Goal: Task Accomplishment & Management: Manage account settings

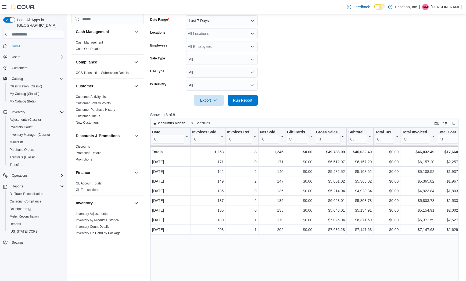
scroll to position [332, 0]
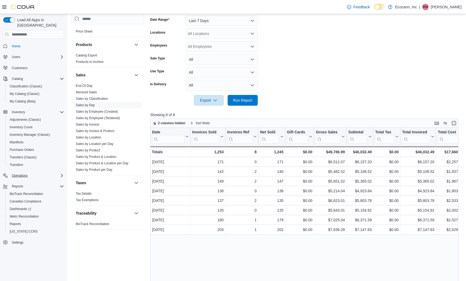
click at [40, 172] on div "Operations" at bounding box center [37, 175] width 54 height 6
click at [32, 189] on span "Traceabilty Dashboard" at bounding box center [26, 191] width 32 height 4
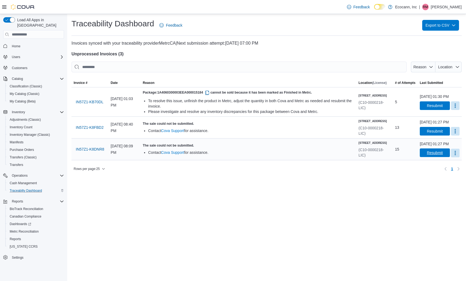
click at [427, 155] on span "Resubmit" at bounding box center [435, 152] width 16 height 5
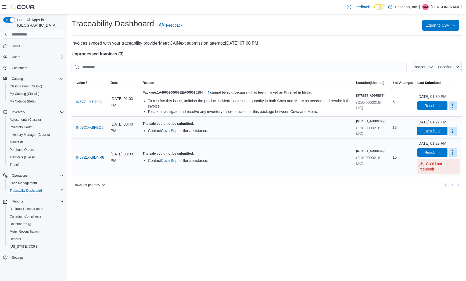
click at [428, 134] on span "Resubmit" at bounding box center [433, 130] width 16 height 5
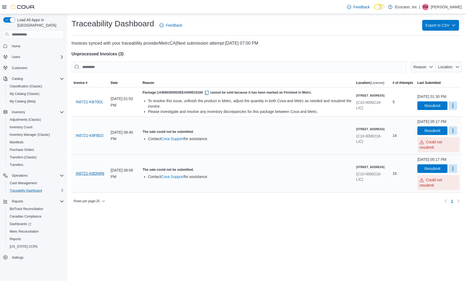
click at [95, 176] on span "IN57Z1-K8DNR8" at bounding box center [90, 173] width 29 height 5
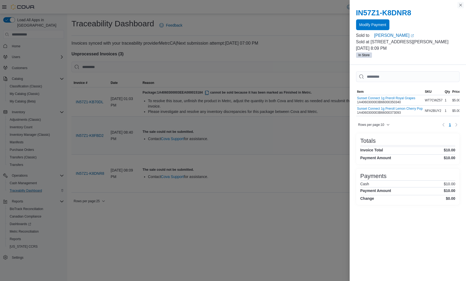
click at [462, 6] on button "Close this dialog" at bounding box center [461, 5] width 6 height 6
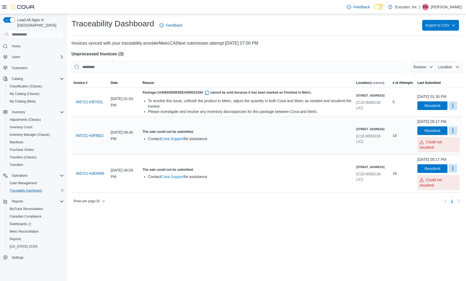
click at [456, 173] on button "More" at bounding box center [453, 168] width 9 height 9
click at [452, 187] on div "You are in a dialog. Press Escape, or tap/click outside the dialog to close. Ma…" at bounding box center [442, 193] width 39 height 14
click at [450, 193] on span "Mark as Resolved" at bounding box center [443, 192] width 30 height 5
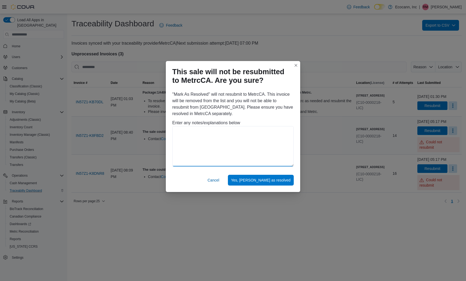
click at [245, 149] on textarea at bounding box center [233, 146] width 122 height 40
type textarea "**********"
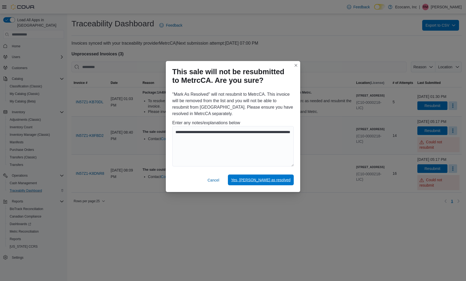
click at [284, 179] on span "Yes, mark as resolved" at bounding box center [260, 179] width 59 height 5
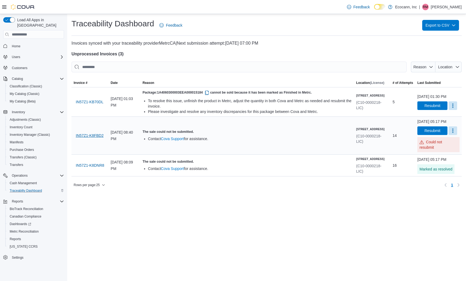
click at [95, 141] on span "IN57Z1-K8FBD2" at bounding box center [90, 135] width 28 height 11
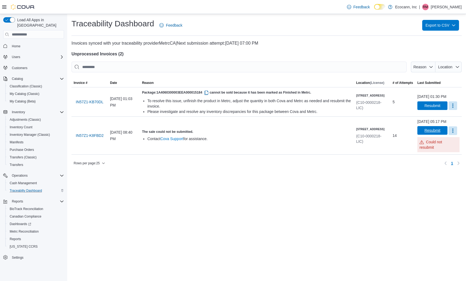
click at [436, 133] on span "Resubmit" at bounding box center [433, 130] width 16 height 5
click at [452, 135] on button "More" at bounding box center [453, 130] width 9 height 9
click at [445, 149] on span "Mark as Resolved" at bounding box center [443, 149] width 30 height 5
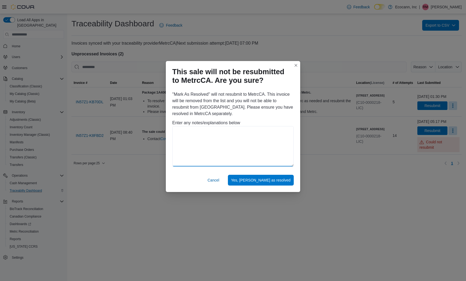
click at [257, 153] on textarea at bounding box center [233, 146] width 122 height 40
type textarea "**********"
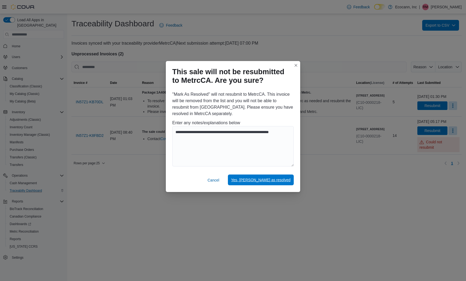
click at [277, 184] on span "Yes, mark as resolved" at bounding box center [260, 180] width 59 height 11
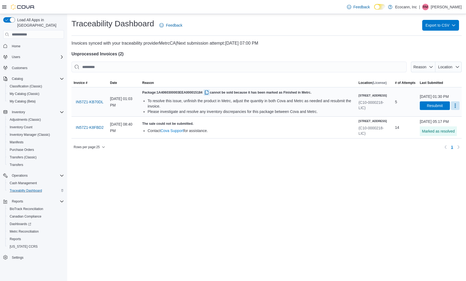
click at [210, 92] on button "button" at bounding box center [207, 92] width 6 height 6
click at [96, 102] on span "IN57Z1-KB70DL" at bounding box center [90, 101] width 28 height 5
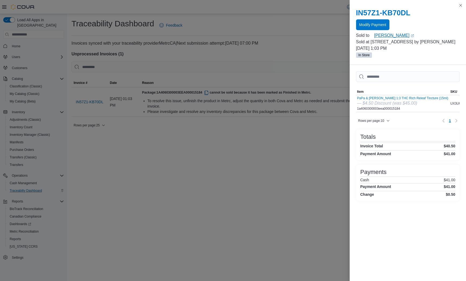
click at [384, 36] on link "John Roush (opens in a new tab or window)" at bounding box center [417, 35] width 86 height 6
click at [386, 37] on link "John Roush (opens in a new tab or window)" at bounding box center [417, 35] width 86 height 6
click at [412, 100] on button "PaPa & [PERSON_NAME] 1:3 THC Rich Releaf Tincture (15ml)" at bounding box center [403, 98] width 91 height 4
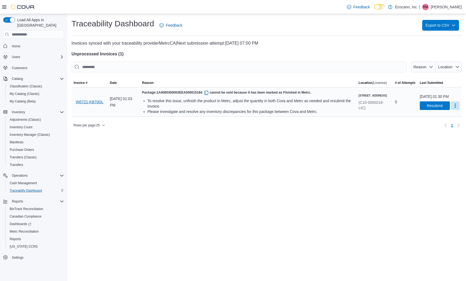
click at [86, 101] on span "IN57Z1-KB70DL" at bounding box center [90, 101] width 28 height 5
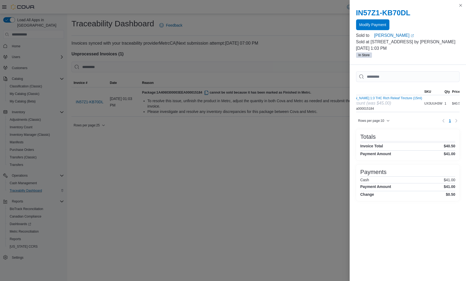
scroll to position [0, 26]
drag, startPoint x: 446, startPoint y: 145, endPoint x: 459, endPoint y: 144, distance: 13.2
click at [458, 145] on div "Totals Invoice Total $40.50 Payment Amount $41.00" at bounding box center [408, 144] width 104 height 31
click at [394, 37] on link "John Roush (opens in a new tab or window)" at bounding box center [417, 35] width 86 height 6
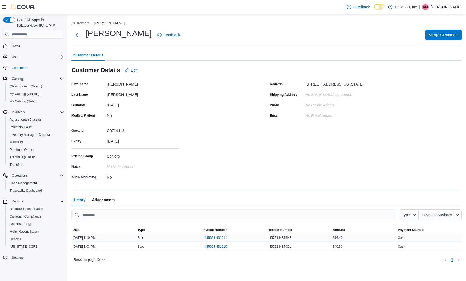
click at [213, 237] on span "IN5694-431211" at bounding box center [216, 238] width 22 height 4
click at [215, 238] on span "IN5694-431211" at bounding box center [216, 238] width 22 height 4
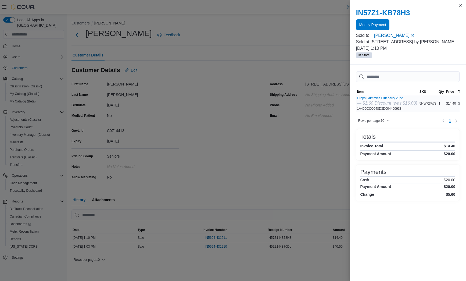
click at [401, 107] on div "Drops Gummies Blueberry 20pc — $1.60 Discount (was $16.00) 1A4060300048D3D00440…" at bounding box center [388, 103] width 60 height 15
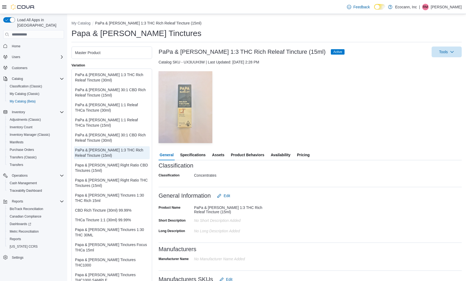
click at [305, 153] on span "Pricing" at bounding box center [303, 155] width 13 height 11
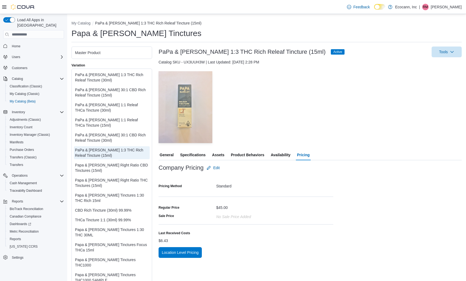
click at [222, 206] on div "$45.00" at bounding box center [223, 206] width 12 height 6
click at [220, 208] on div "$45.00" at bounding box center [223, 206] width 12 height 6
click at [307, 112] on div "— Click to open this image in fullscreen mode" at bounding box center [310, 107] width 303 height 72
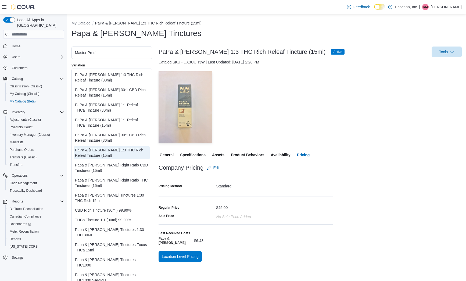
click at [352, 72] on div "— Click to open this image in fullscreen mode" at bounding box center [310, 107] width 303 height 72
click at [41, 132] on span "Inventory Manager (Classic)" at bounding box center [30, 135] width 40 height 6
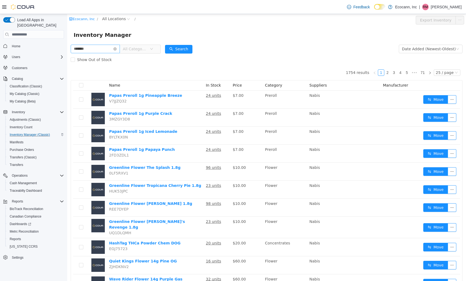
type input "*******"
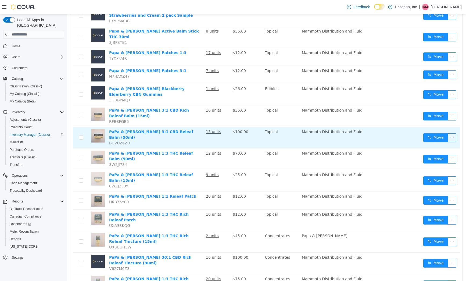
scroll to position [134, 0]
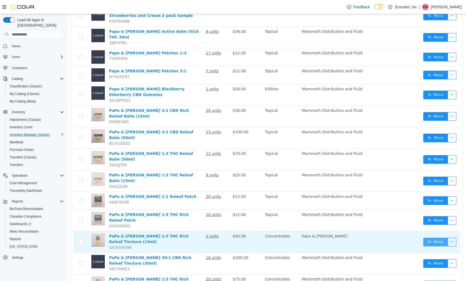
click at [435, 238] on button "Move" at bounding box center [436, 242] width 25 height 9
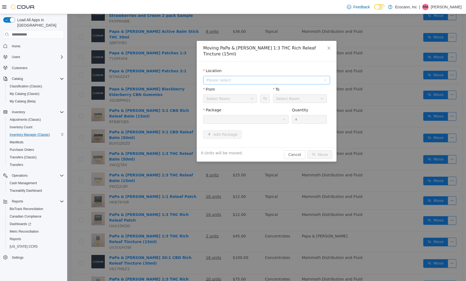
click at [261, 77] on span "Please select" at bounding box center [264, 79] width 115 height 5
click at [259, 96] on span "306 F St" at bounding box center [273, 93] width 114 height 7
click at [266, 94] on button "Swap" at bounding box center [264, 98] width 9 height 9
click at [259, 115] on div at bounding box center [245, 119] width 76 height 8
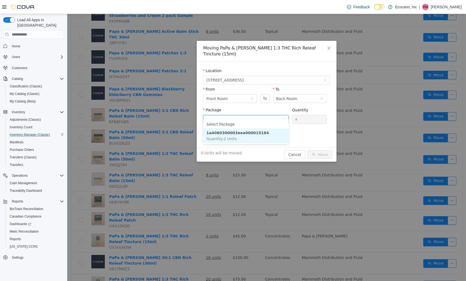
click at [253, 139] on li "1a4060300003eea000015184 Quantity : 2 Units" at bounding box center [246, 136] width 86 height 15
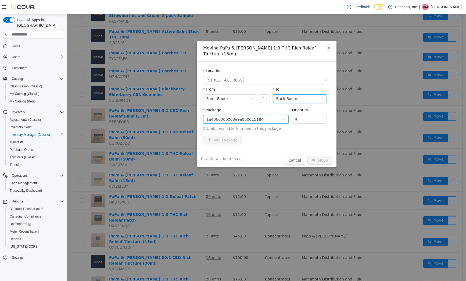
click at [304, 95] on div "Back Room" at bounding box center [299, 99] width 44 height 8
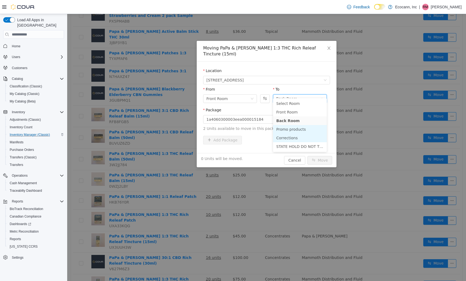
click at [293, 139] on li "Corrections" at bounding box center [300, 138] width 54 height 9
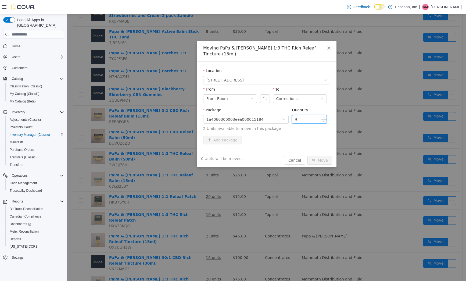
click at [305, 117] on input "*" at bounding box center [309, 119] width 34 height 8
type input "*"
click at [323, 157] on button "Move" at bounding box center [320, 160] width 25 height 9
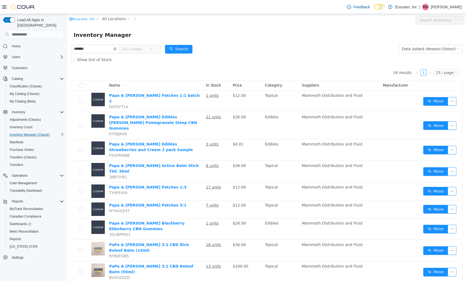
scroll to position [0, 0]
click at [97, 52] on input "*******" at bounding box center [95, 49] width 49 height 9
type input "*****"
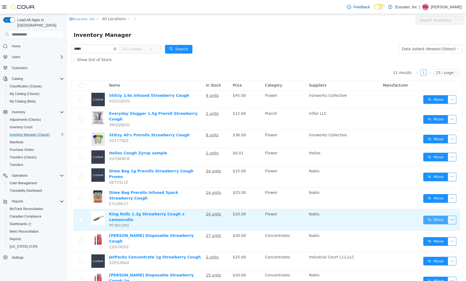
click at [432, 216] on button "Move" at bounding box center [436, 220] width 25 height 9
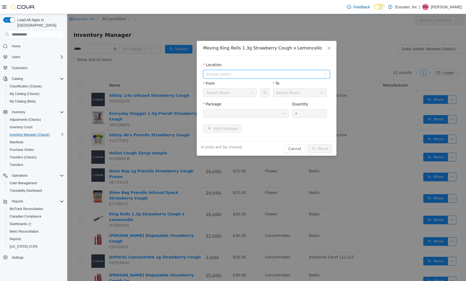
click at [251, 73] on span "Please select" at bounding box center [264, 74] width 115 height 5
click at [250, 93] on span "306 F St" at bounding box center [273, 93] width 114 height 7
click at [259, 114] on div at bounding box center [245, 113] width 76 height 8
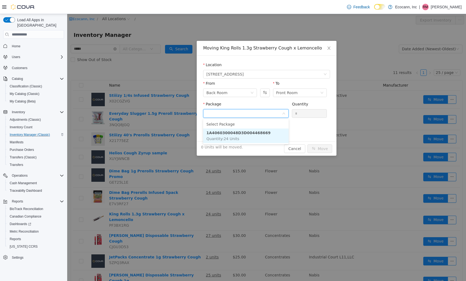
click at [259, 136] on li "1A4060300048D3D004468669 Quantity : 24 Units" at bounding box center [246, 136] width 86 height 15
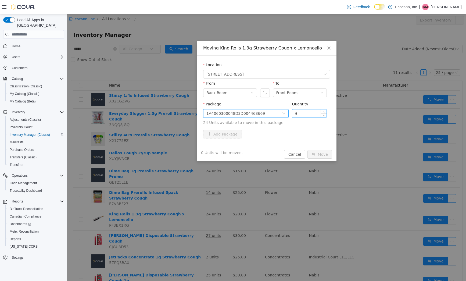
click at [307, 116] on input "*" at bounding box center [309, 113] width 34 height 8
type input "**"
click at [328, 155] on button "Move" at bounding box center [320, 154] width 25 height 9
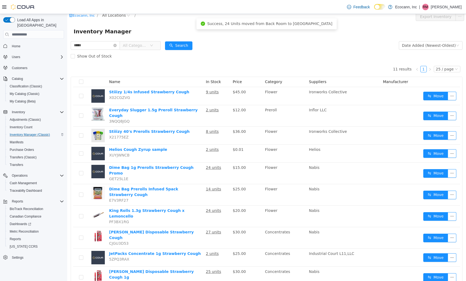
scroll to position [4, 0]
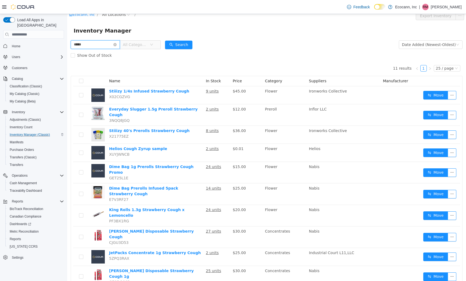
click at [101, 44] on input "*****" at bounding box center [95, 44] width 49 height 9
type input "*"
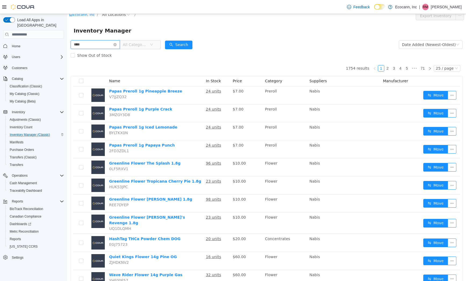
type input "****"
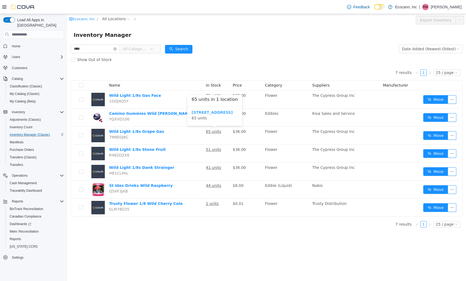
click at [204, 114] on b "306 F St" at bounding box center [212, 112] width 41 height 4
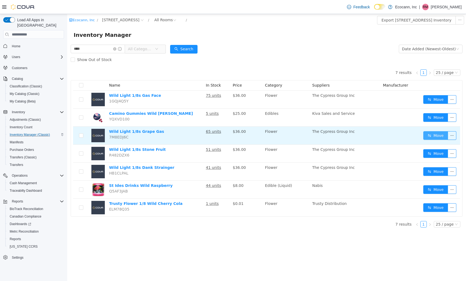
click at [441, 134] on button "Move" at bounding box center [436, 135] width 25 height 9
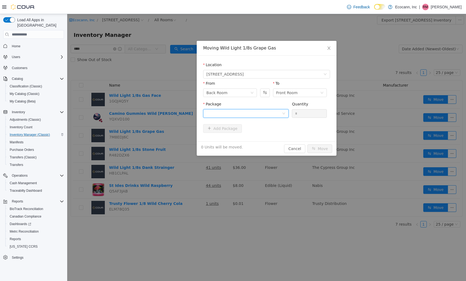
click at [259, 110] on div at bounding box center [245, 113] width 76 height 8
click at [264, 93] on button "Swap" at bounding box center [264, 93] width 9 height 9
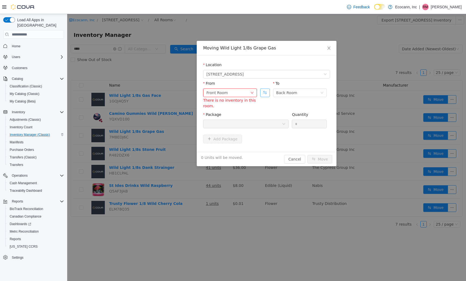
click at [265, 94] on button "Swap" at bounding box center [264, 93] width 9 height 9
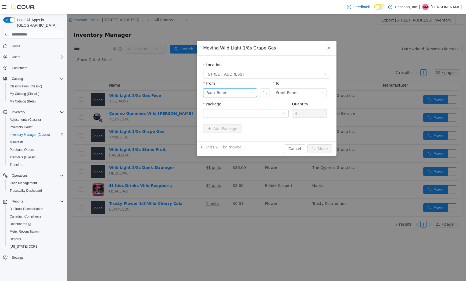
click at [241, 92] on div "Back Room" at bounding box center [229, 93] width 44 height 8
click at [230, 137] on li "Corrections" at bounding box center [230, 138] width 54 height 9
click at [252, 118] on div "Package" at bounding box center [246, 110] width 86 height 19
click at [253, 115] on div at bounding box center [245, 113] width 76 height 8
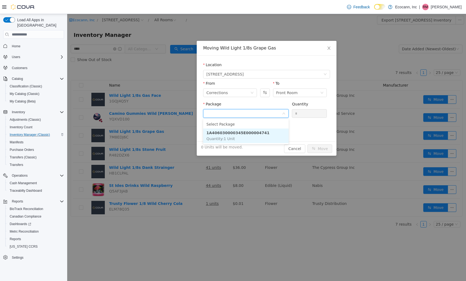
click at [251, 137] on li "1A406030000345E000004741 Quantity : 1 Unit" at bounding box center [246, 136] width 86 height 15
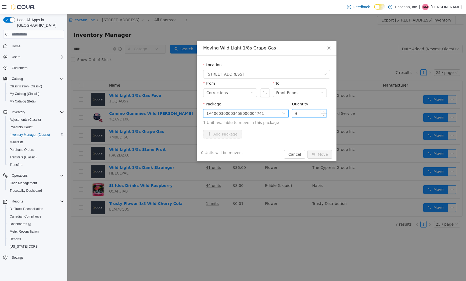
click at [300, 116] on input "*" at bounding box center [309, 113] width 34 height 8
type input "*"
click at [317, 154] on button "Move" at bounding box center [320, 154] width 25 height 9
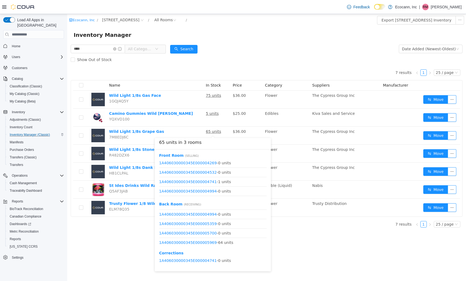
scroll to position [26, 0]
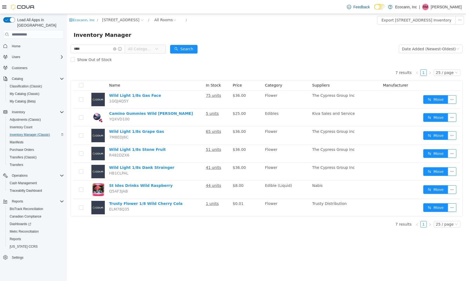
click at [308, 54] on form "**** All Categories Date Added (Newest-Oldest) Search Show Out of Stock" at bounding box center [267, 55] width 392 height 22
click at [295, 55] on div "Show Out of Stock" at bounding box center [267, 59] width 392 height 11
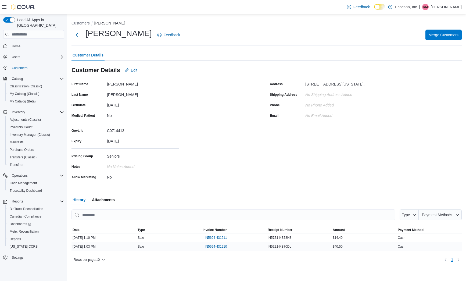
click at [334, 247] on div "$40.50" at bounding box center [364, 246] width 65 height 6
click at [339, 246] on div "$40.50" at bounding box center [364, 246] width 65 height 6
click at [214, 245] on span "IN5694-431210" at bounding box center [216, 247] width 22 height 4
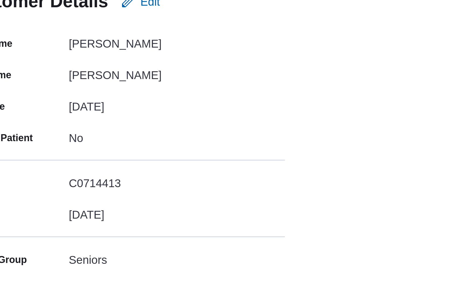
drag, startPoint x: 43, startPoint y: 35, endPoint x: 46, endPoint y: 35, distance: 3.5
click at [107, 101] on div "[DATE]" at bounding box center [143, 104] width 72 height 6
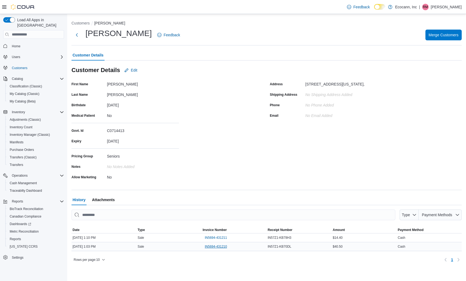
click at [215, 246] on span "IN5694-431210" at bounding box center [216, 247] width 22 height 4
click at [260, 34] on div "[PERSON_NAME] Feedback Merge Customers" at bounding box center [267, 35] width 391 height 14
